Goal: Information Seeking & Learning: Learn about a topic

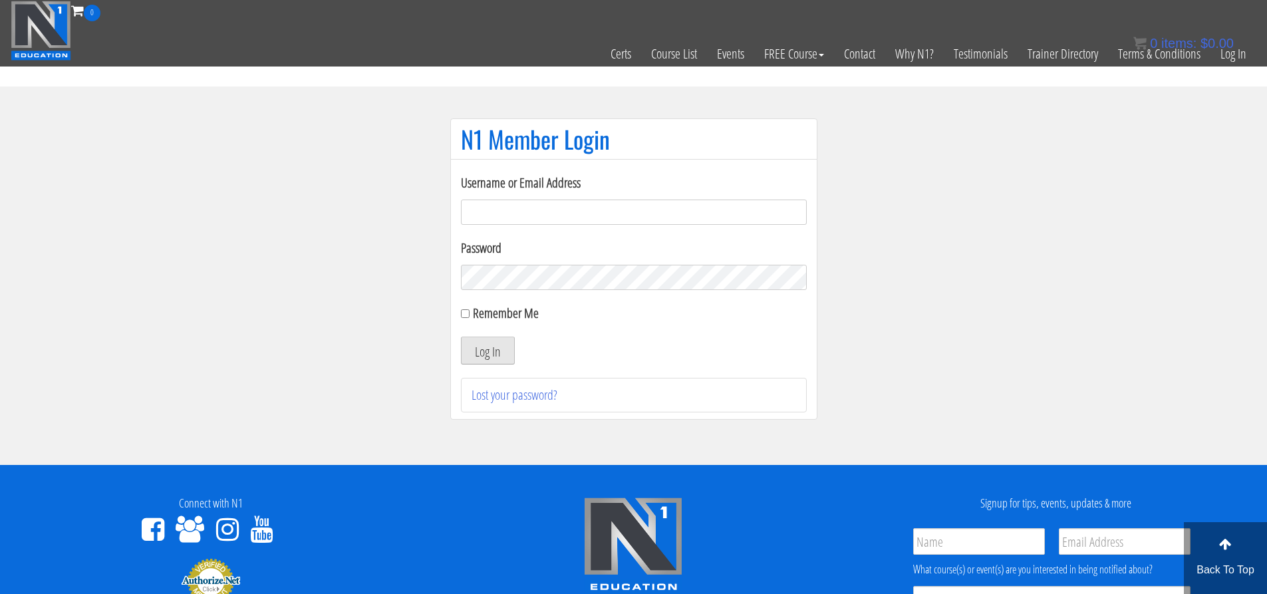
type input "evanwaskom@gmail.com"
click at [498, 346] on button "Log In" at bounding box center [488, 351] width 54 height 28
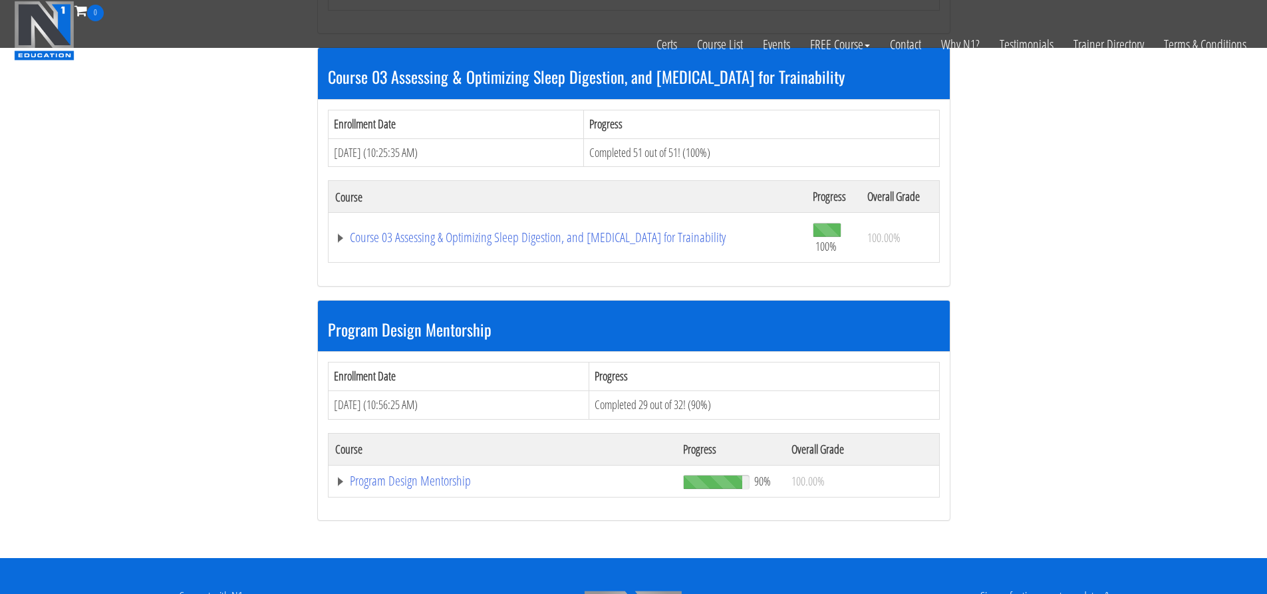
scroll to position [998, 0]
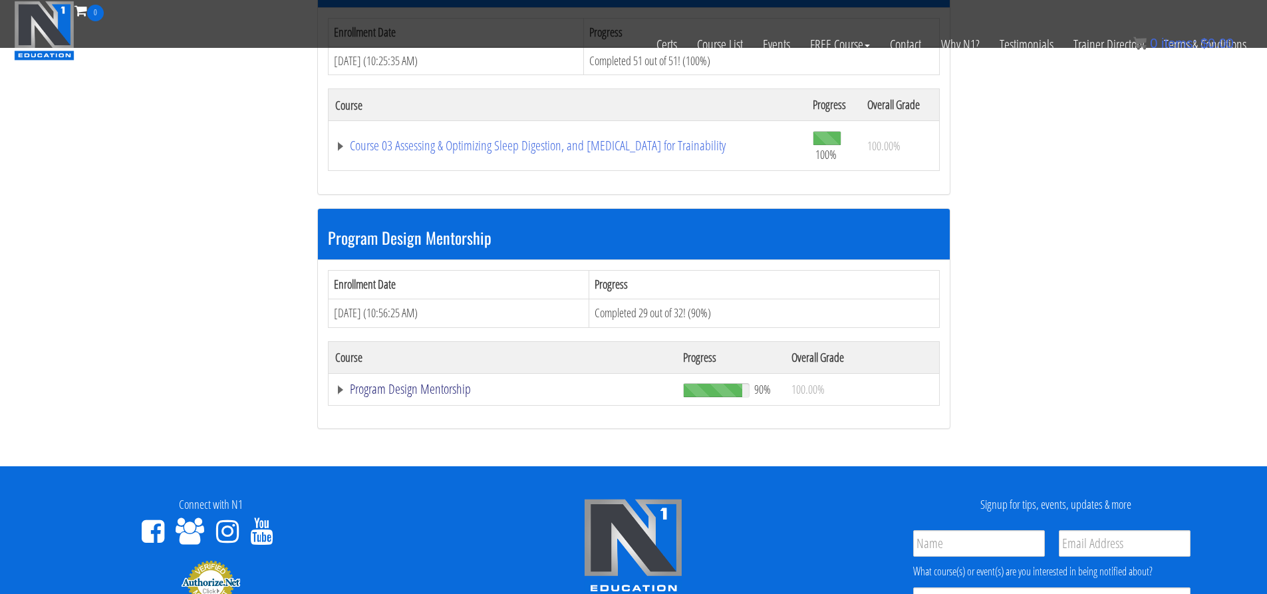
click at [437, 395] on link "Program Design Mentorship" at bounding box center [502, 388] width 335 height 13
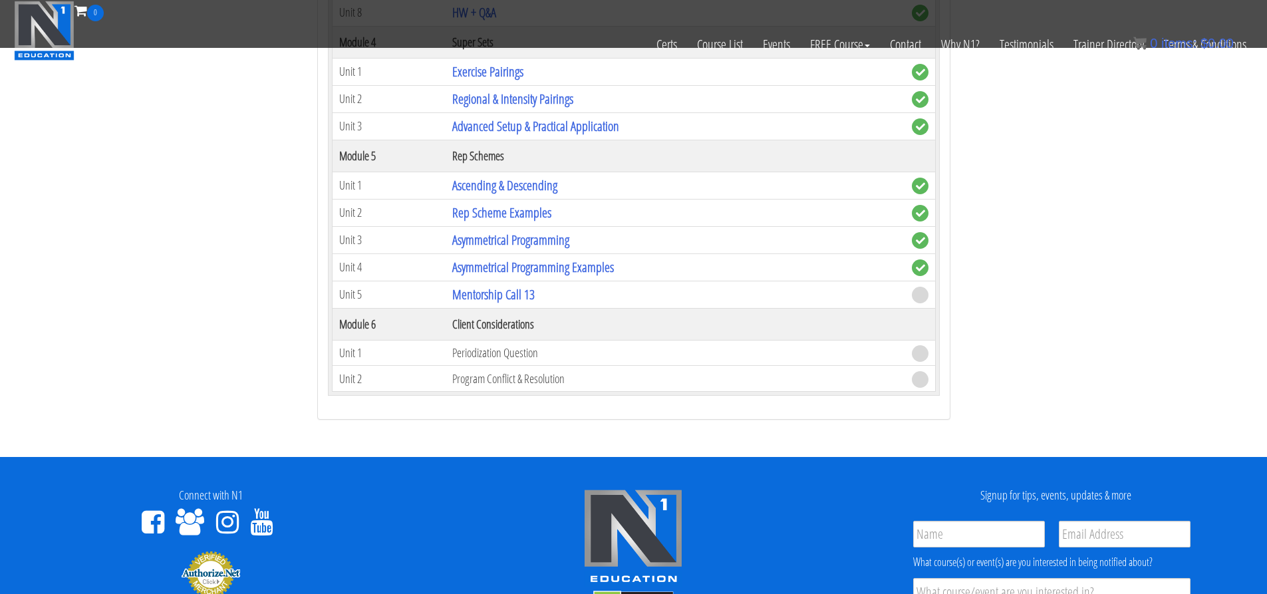
scroll to position [2062, 0]
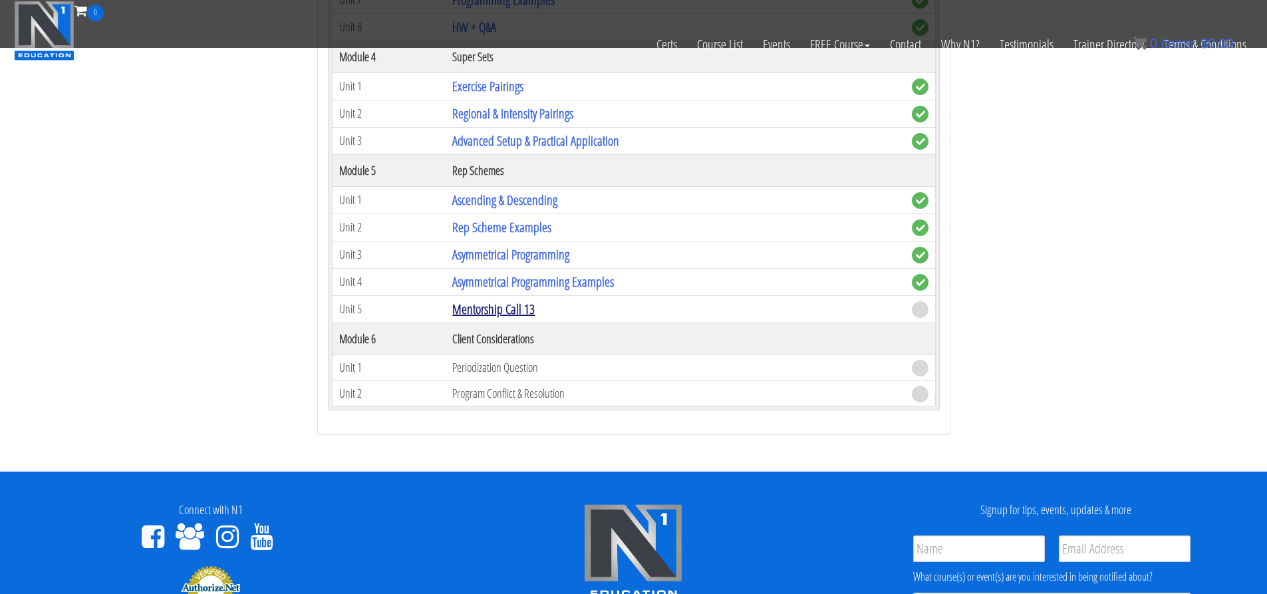
click at [502, 312] on link "Mentorship Call 13" at bounding box center [493, 309] width 82 height 18
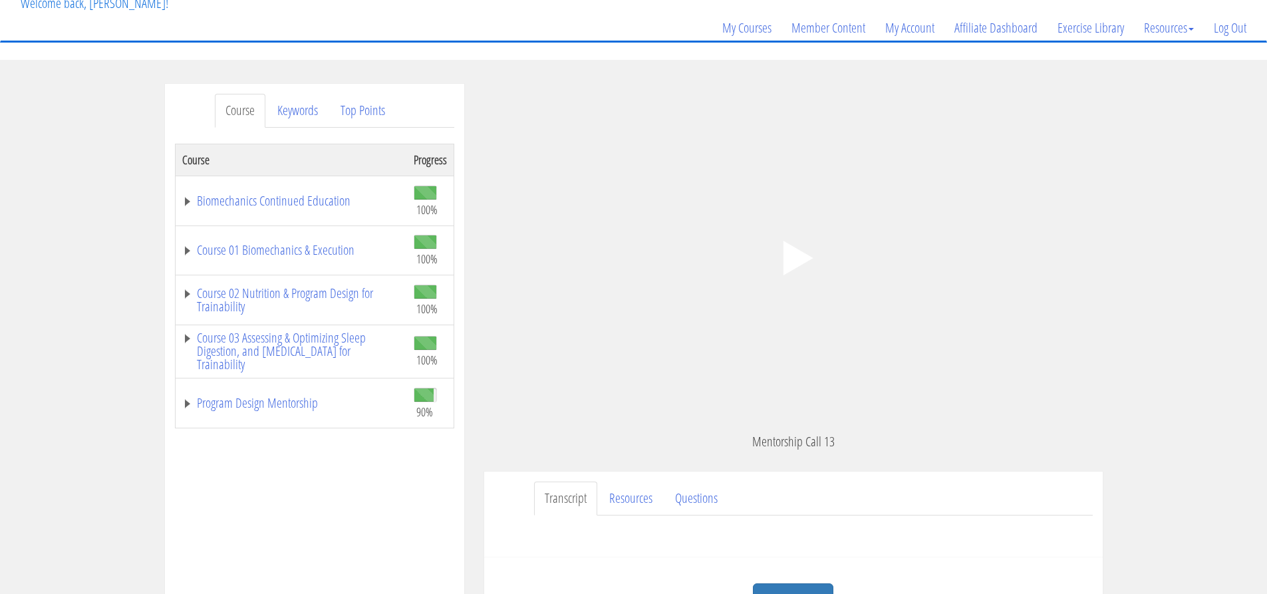
scroll to position [67, 0]
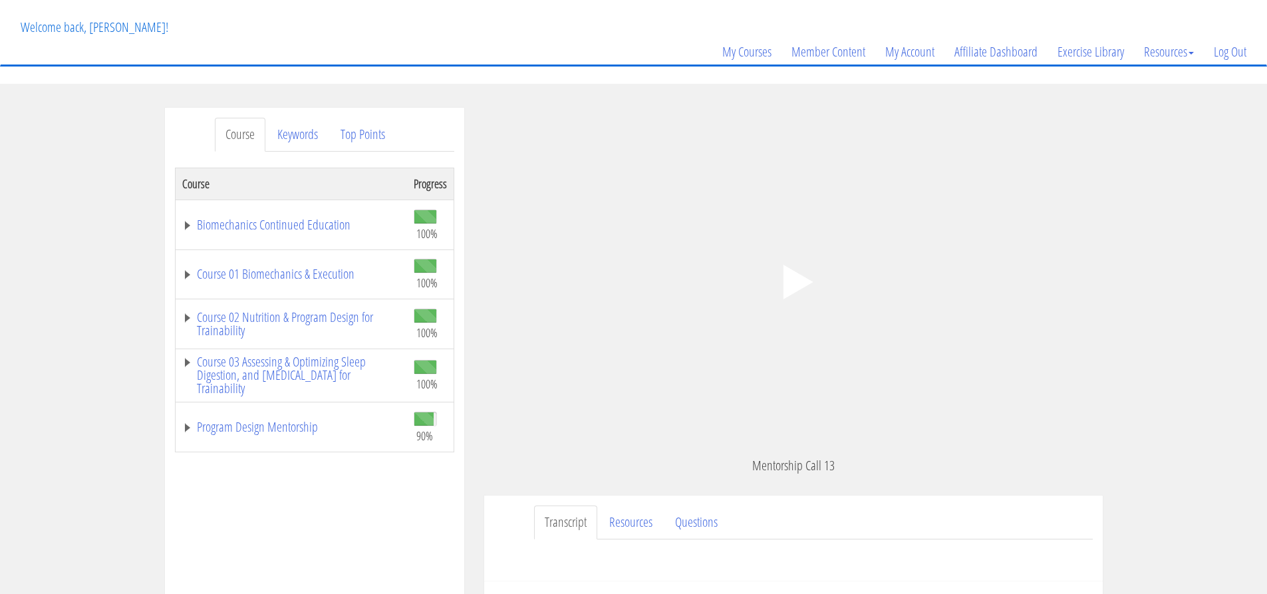
click at [790, 283] on polygon at bounding box center [798, 282] width 30 height 35
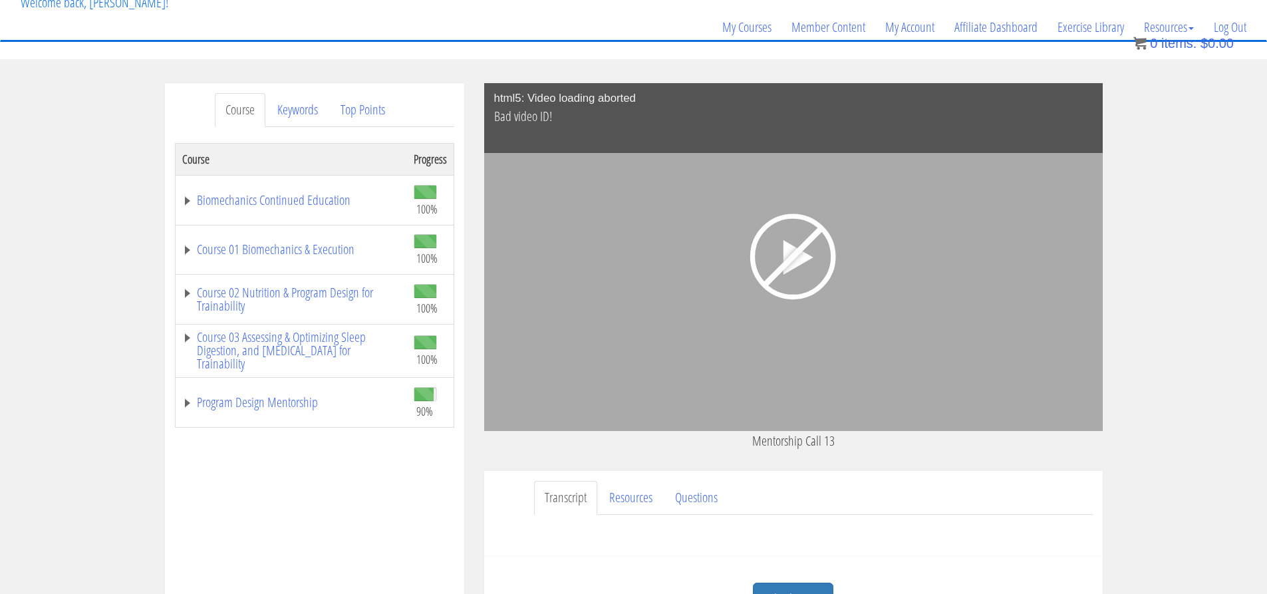
scroll to position [133, 0]
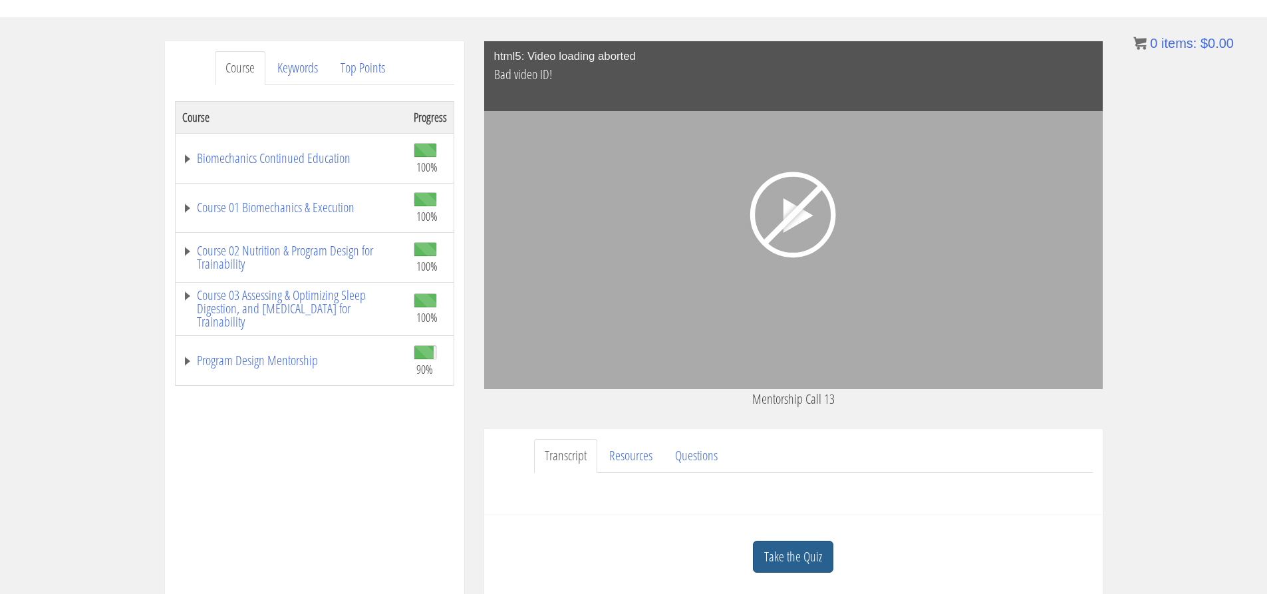
click at [809, 557] on link "Take the Quiz" at bounding box center [793, 557] width 80 height 33
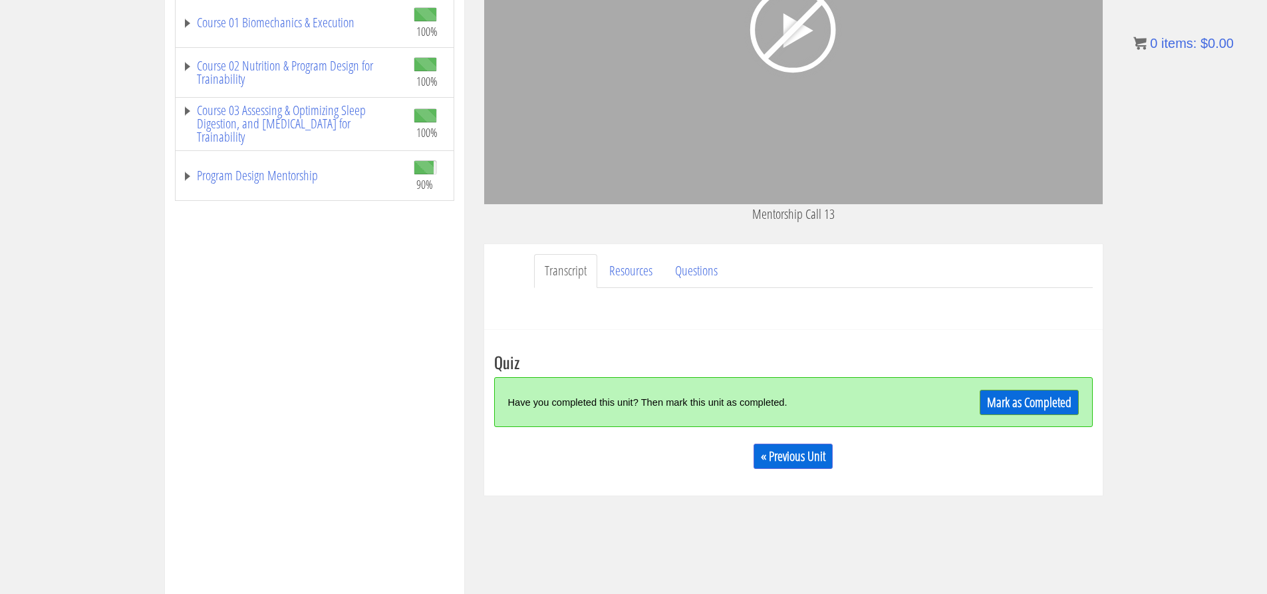
scroll to position [333, 0]
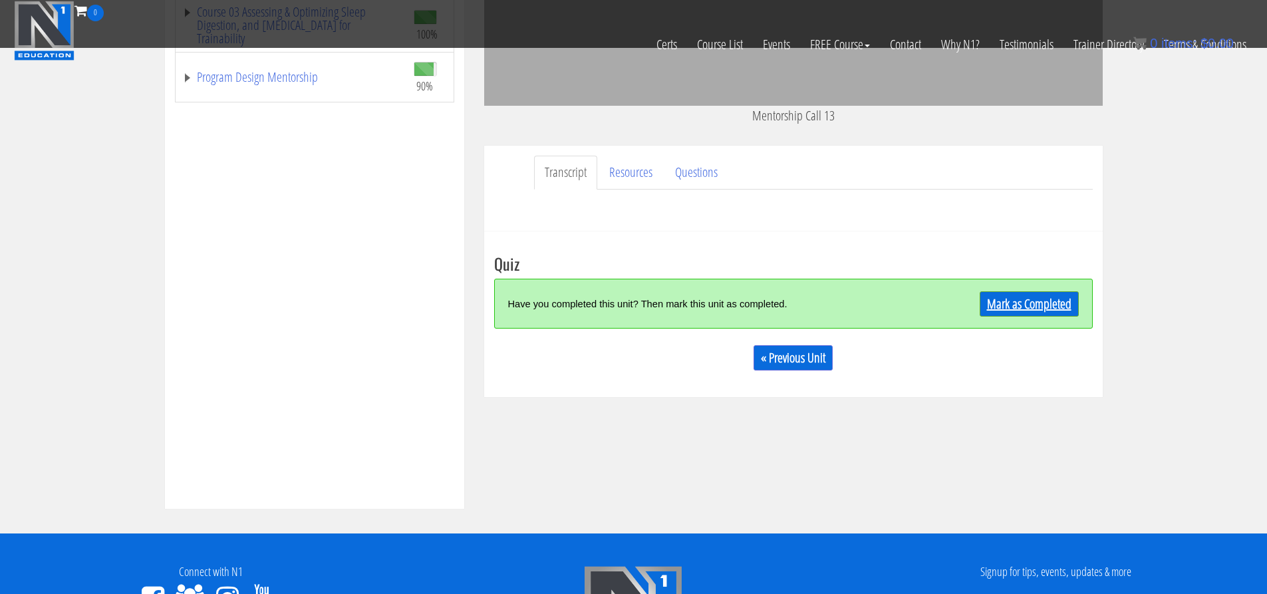
click at [1012, 305] on link "Mark as Completed" at bounding box center [1029, 303] width 99 height 25
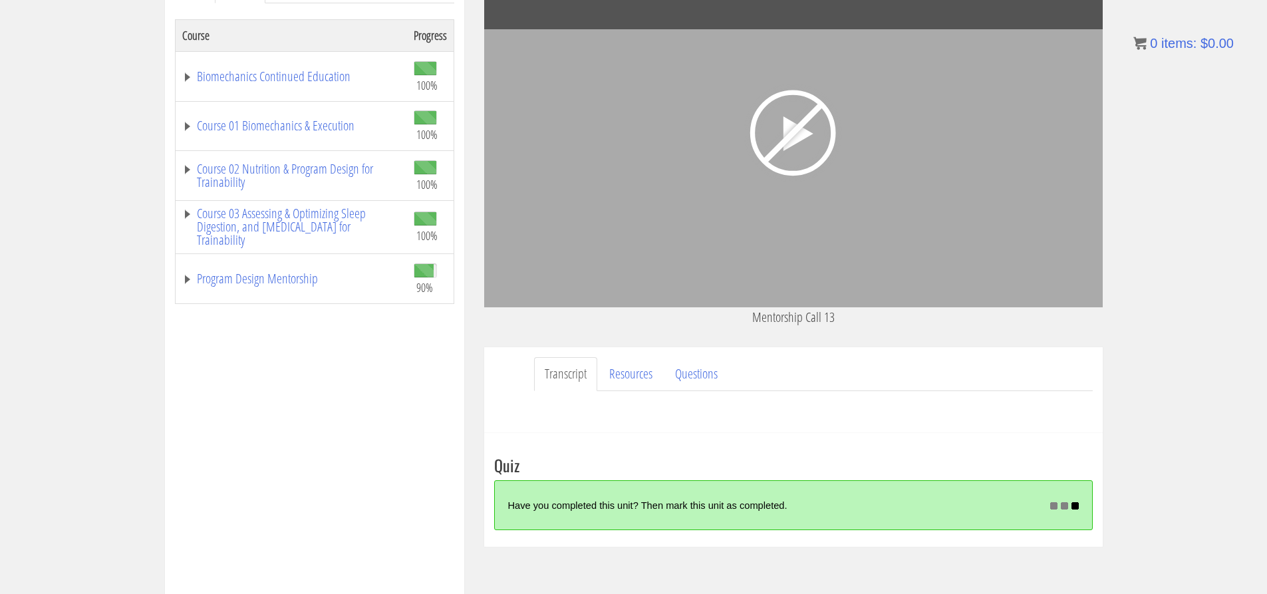
scroll to position [218, 0]
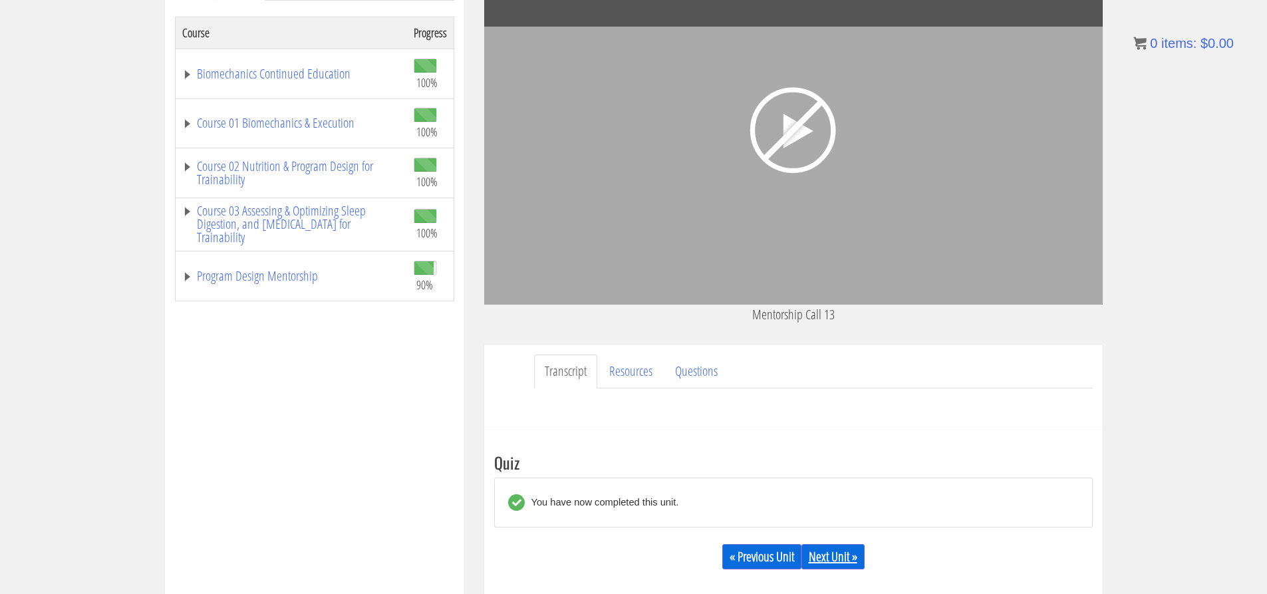
click at [833, 559] on link "Next Unit »" at bounding box center [833, 556] width 63 height 25
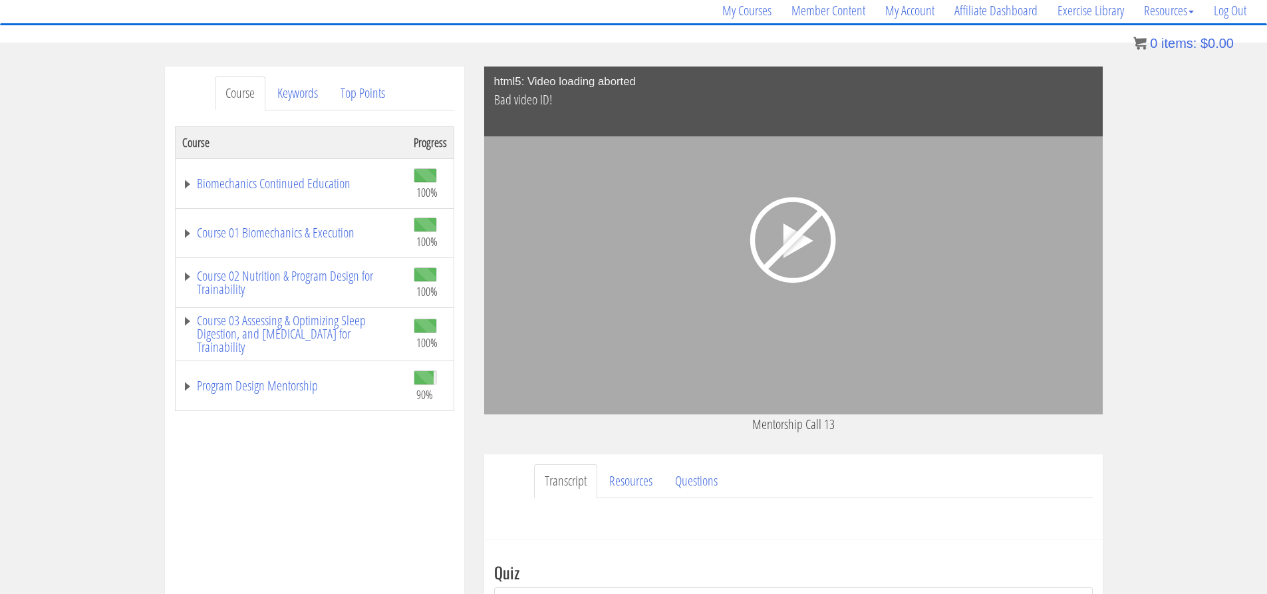
scroll to position [84, 0]
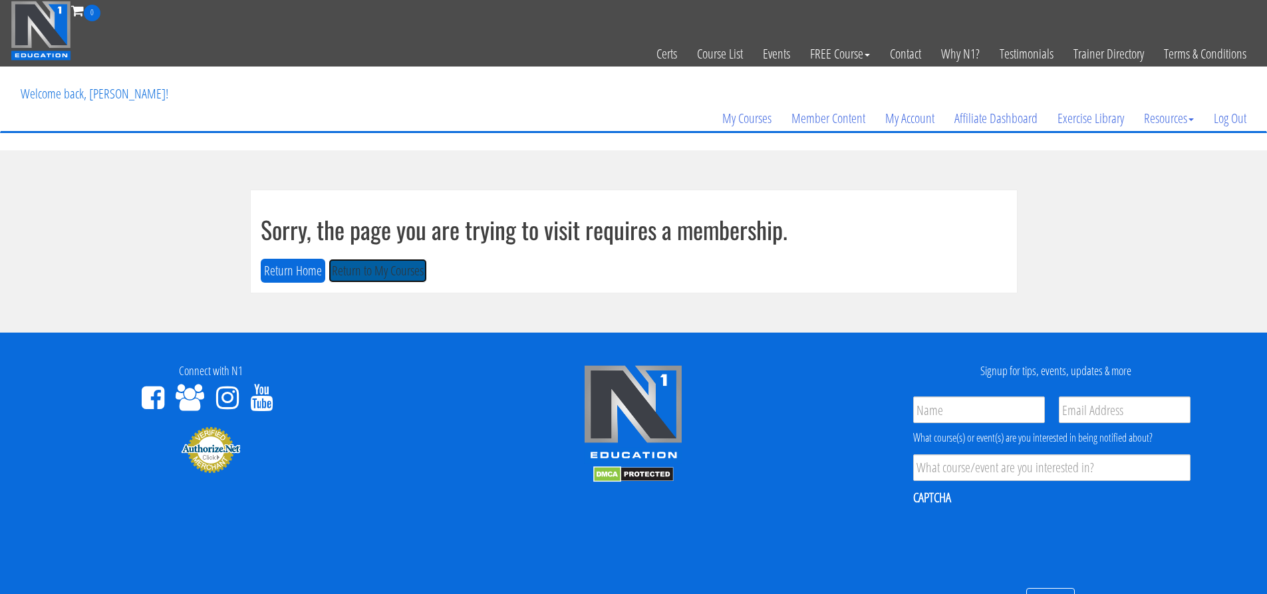
click at [386, 265] on button "Return to My Courses" at bounding box center [378, 271] width 98 height 25
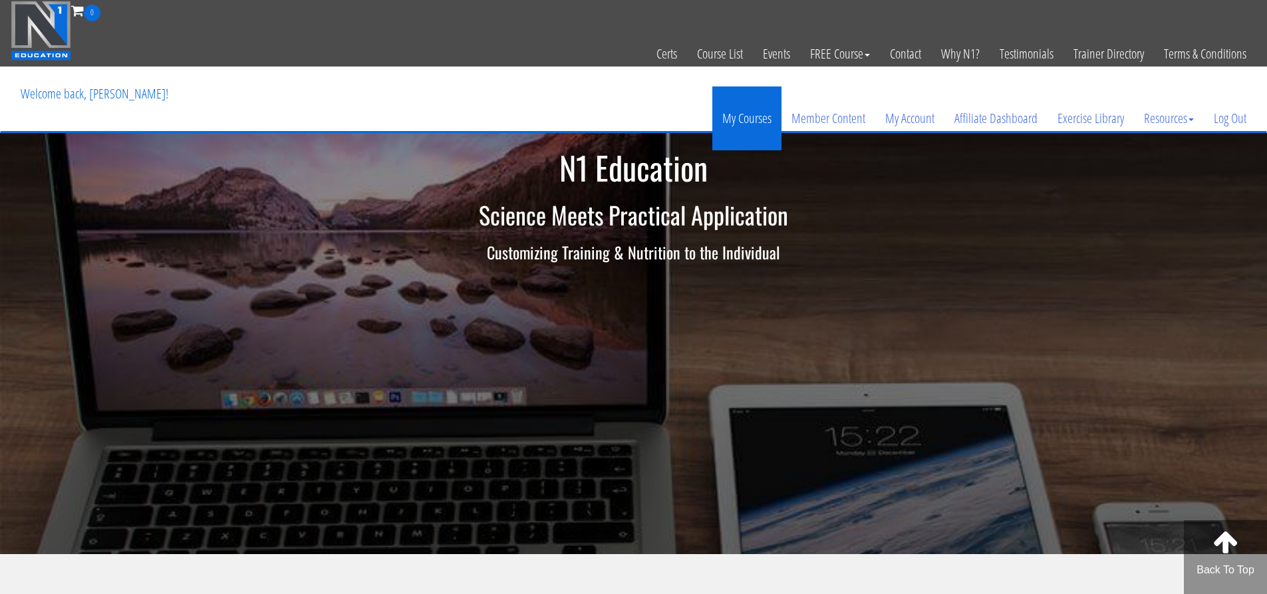
click at [762, 114] on link "My Courses" at bounding box center [746, 118] width 69 height 64
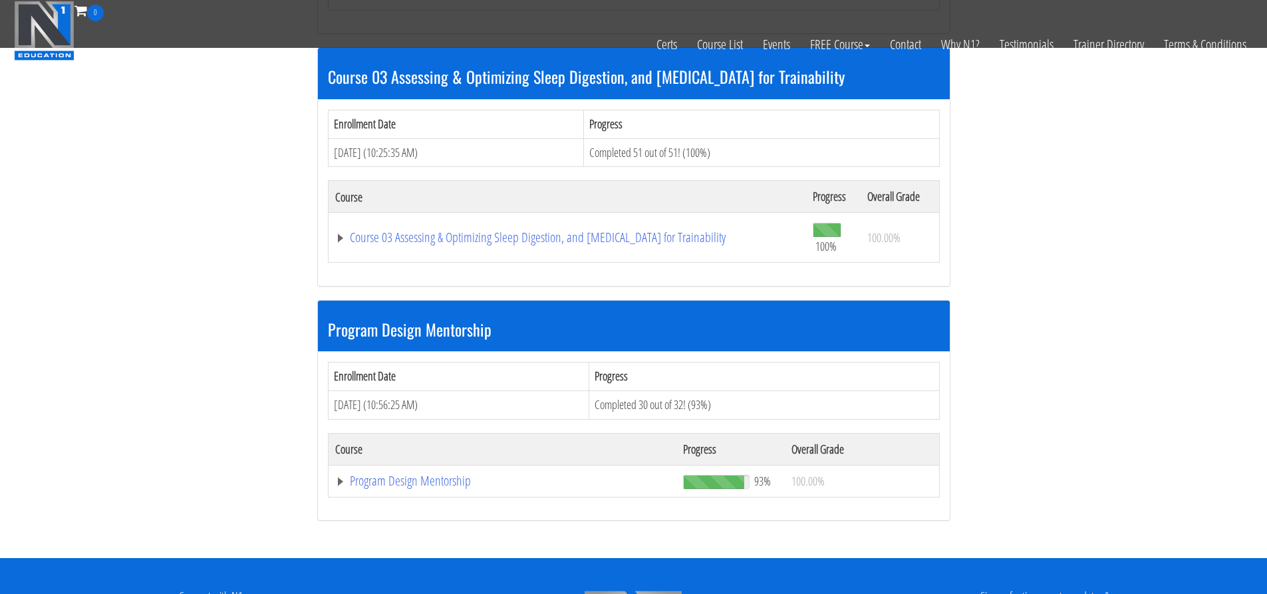
scroll to position [1064, 0]
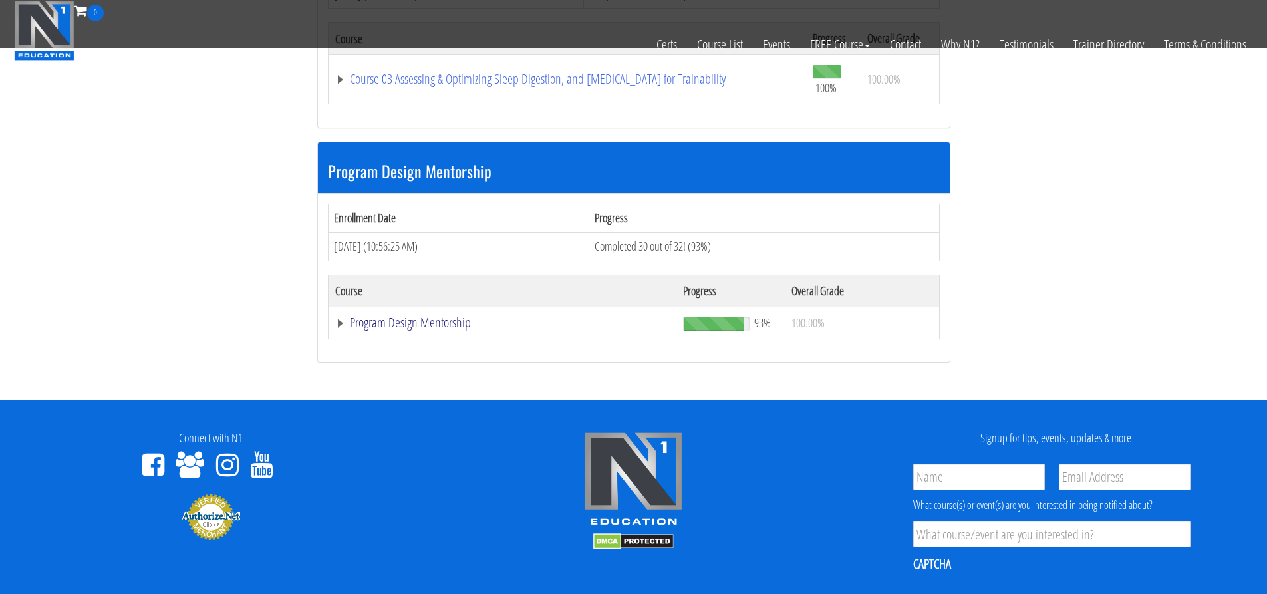
click at [430, 316] on link "Program Design Mentorship" at bounding box center [502, 322] width 335 height 13
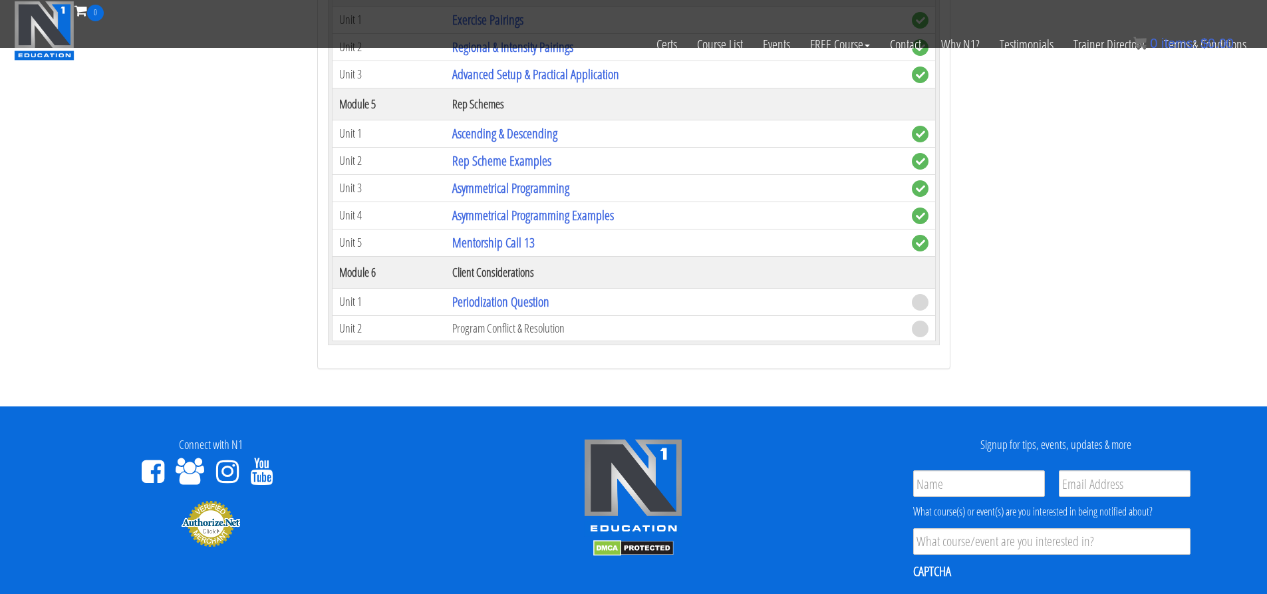
scroll to position [2062, 0]
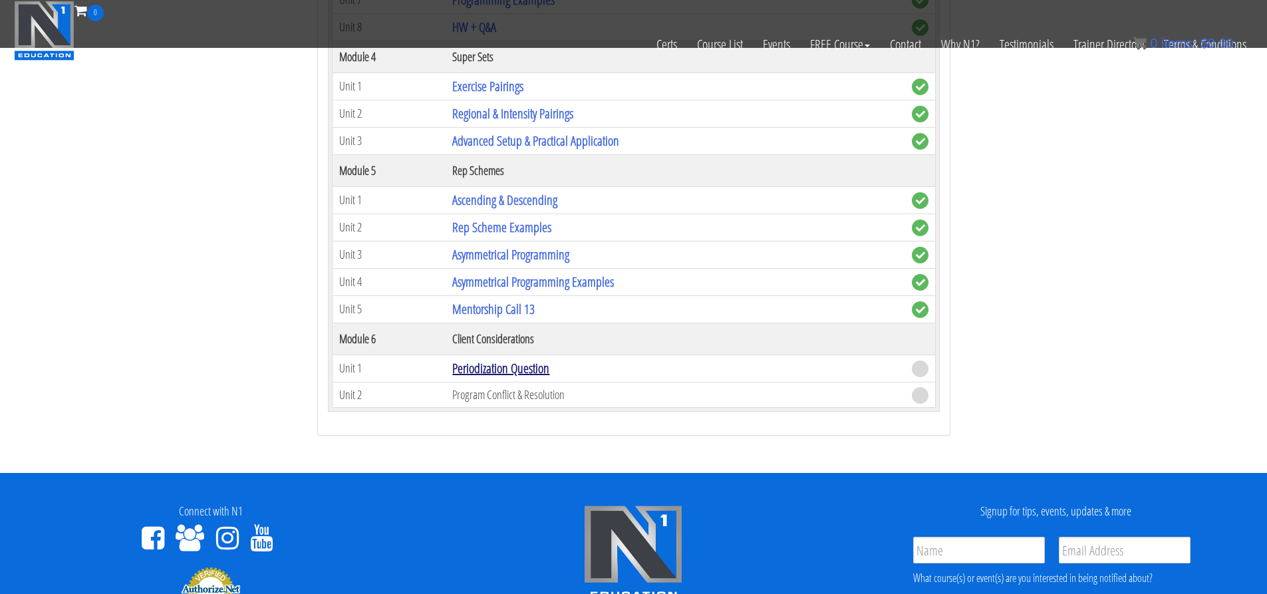
click at [488, 365] on link "Periodization Question" at bounding box center [500, 368] width 97 height 18
